Goal: Task Accomplishment & Management: Use online tool/utility

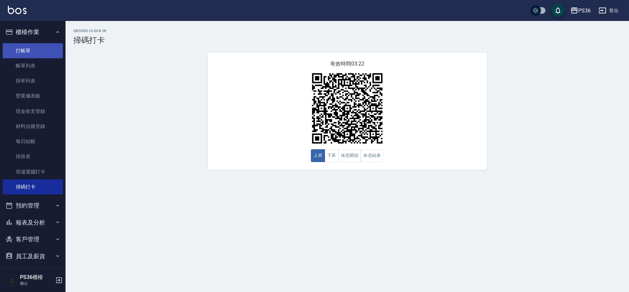
drag, startPoint x: 0, startPoint y: 0, endPoint x: 27, endPoint y: 44, distance: 51.4
click at [27, 44] on link "打帳單" at bounding box center [33, 50] width 60 height 15
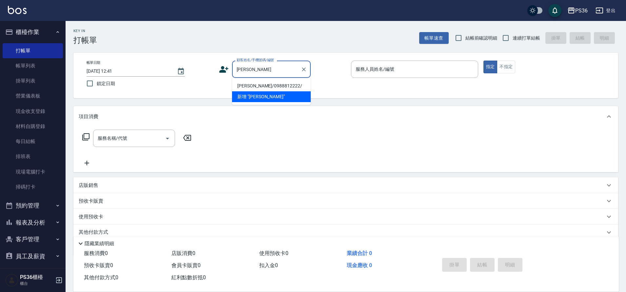
click at [281, 86] on li "[PERSON_NAME]/0988812222/" at bounding box center [271, 86] width 79 height 11
type input "[PERSON_NAME]/0988812222/"
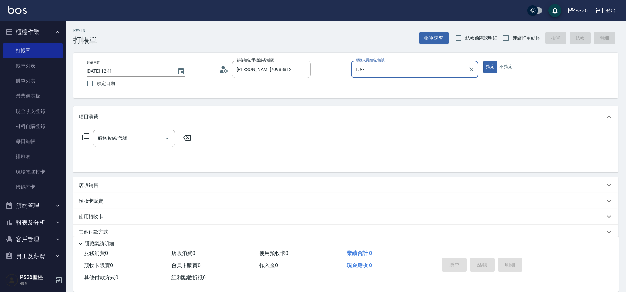
type input "EJ-7"
click at [115, 142] on input "服務名稱/代號" at bounding box center [129, 138] width 66 height 11
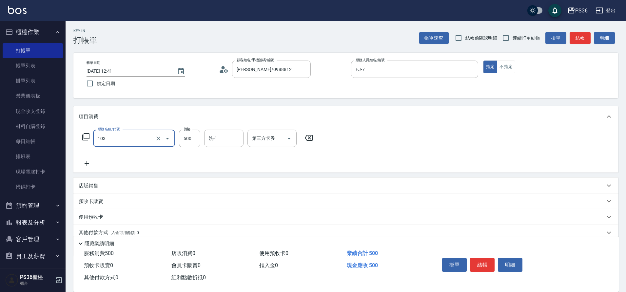
type input "B級洗剪(103)"
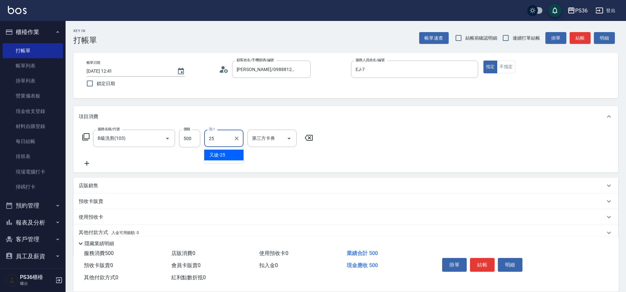
type input "又婕-25"
click at [475, 260] on button "結帳" at bounding box center [482, 265] width 25 height 14
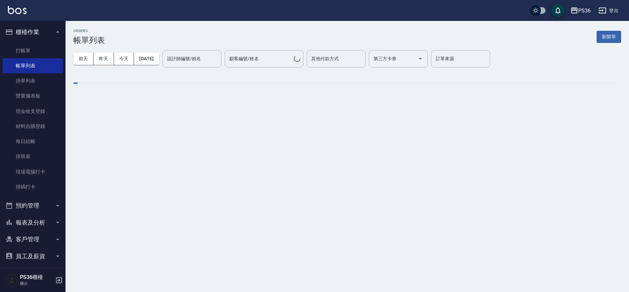
click at [30, 223] on button "報表及分析" at bounding box center [33, 222] width 60 height 17
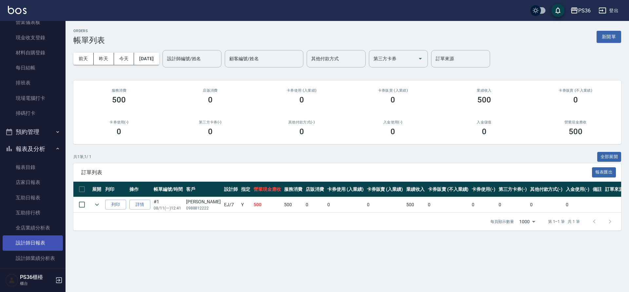
scroll to position [98, 0]
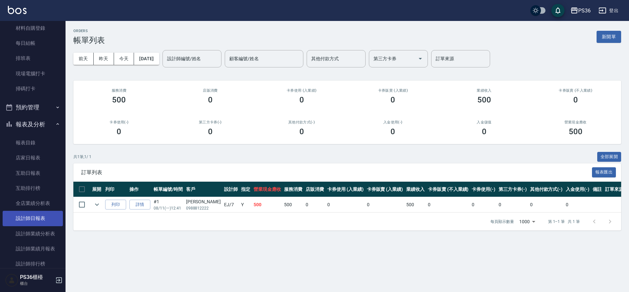
click at [34, 218] on link "設計師日報表" at bounding box center [33, 218] width 60 height 15
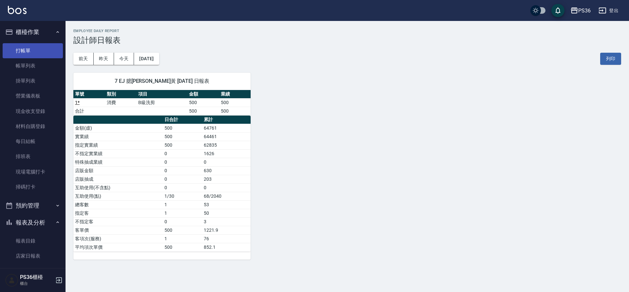
click at [30, 49] on link "打帳單" at bounding box center [33, 50] width 60 height 15
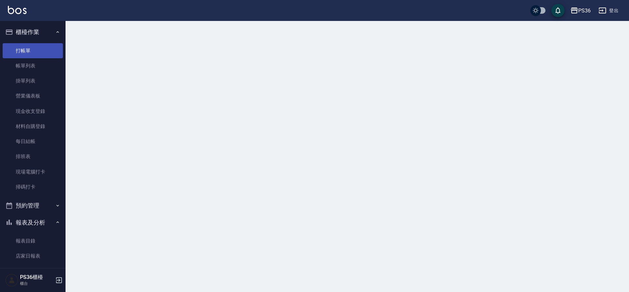
click at [30, 49] on link "打帳單" at bounding box center [33, 50] width 60 height 15
